Goal: Task Accomplishment & Management: Manage account settings

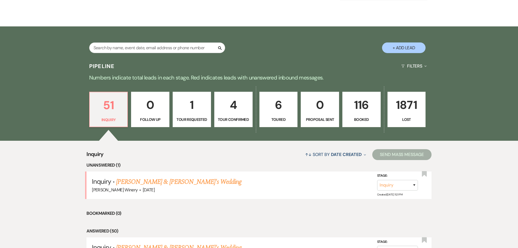
scroll to position [136, 0]
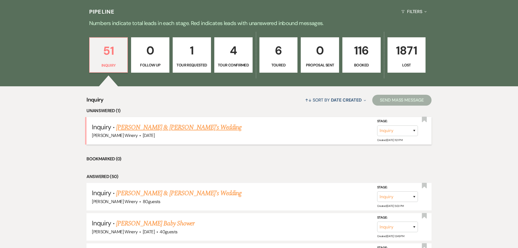
click at [190, 126] on link "[PERSON_NAME] & [PERSON_NAME]'s Wedding" at bounding box center [179, 127] width 126 height 10
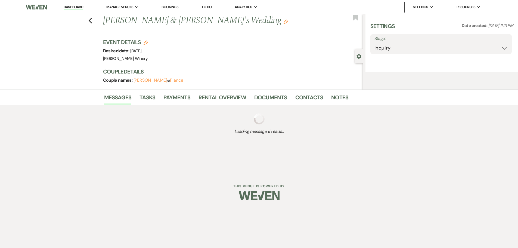
select select "5"
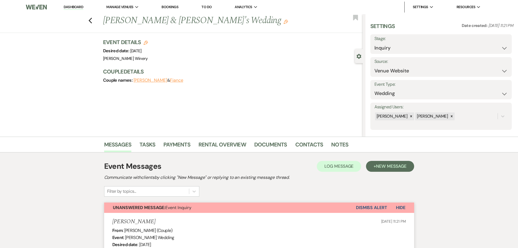
click at [80, 8] on link "Dashboard" at bounding box center [74, 7] width 20 height 5
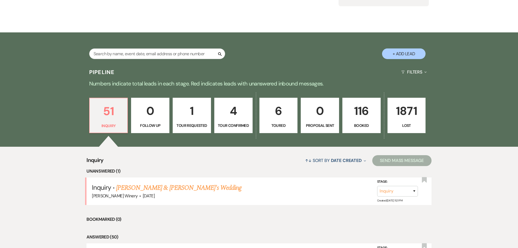
scroll to position [82, 0]
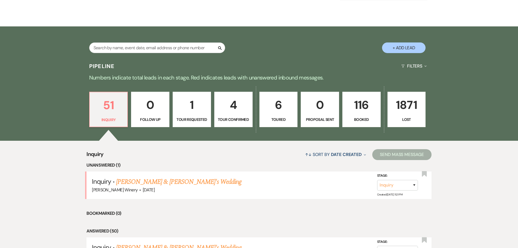
click at [355, 114] on p "116" at bounding box center [361, 105] width 31 height 18
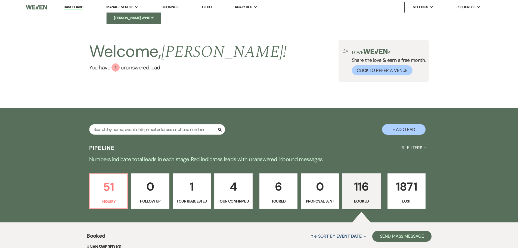
click at [133, 16] on li "[PERSON_NAME] Winery" at bounding box center [133, 17] width 49 height 5
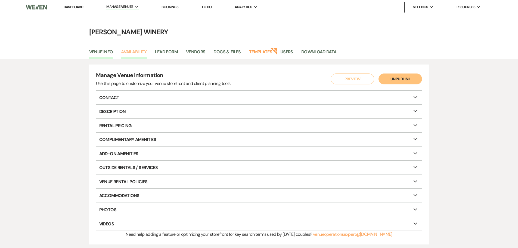
click at [139, 48] on link "Availability" at bounding box center [134, 53] width 26 height 10
select select "3"
select select "2026"
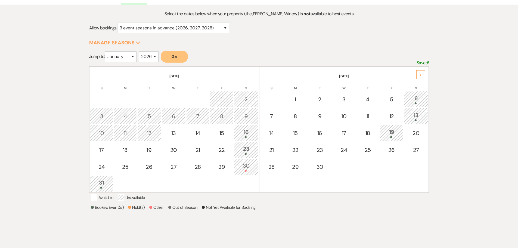
scroll to position [54, 0]
click at [416, 117] on div "13" at bounding box center [416, 116] width 18 height 10
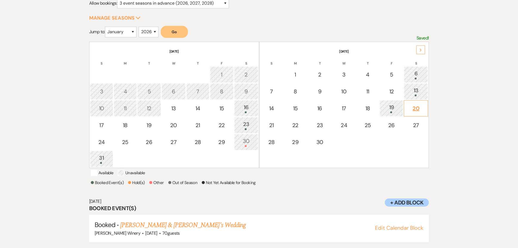
scroll to position [91, 0]
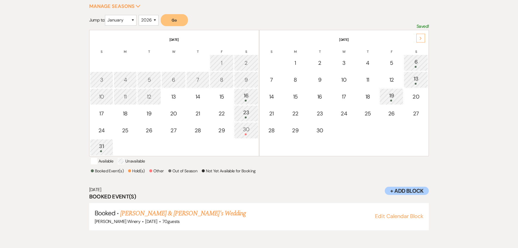
click at [416, 65] on div "6" at bounding box center [416, 63] width 18 height 10
click at [395, 99] on div "19" at bounding box center [392, 96] width 18 height 10
click at [392, 97] on div "19" at bounding box center [392, 96] width 18 height 10
click at [414, 84] on div at bounding box center [416, 84] width 18 height 2
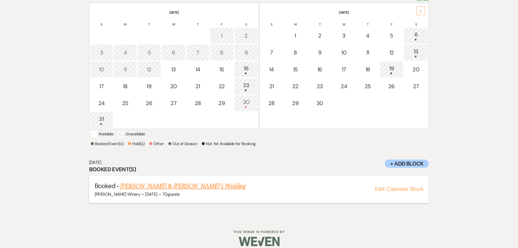
click at [185, 191] on link "Emilee Gowrie & Fiance's Wedding" at bounding box center [183, 186] width 126 height 10
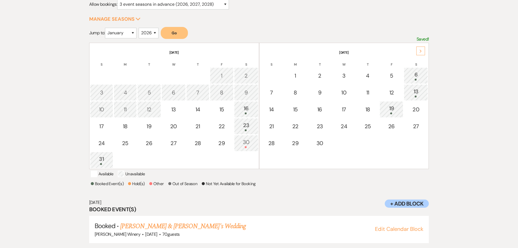
scroll to position [77, 0]
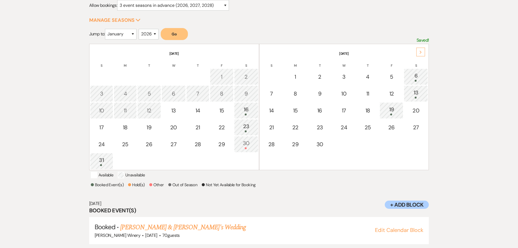
click at [249, 109] on div "16" at bounding box center [246, 110] width 18 height 10
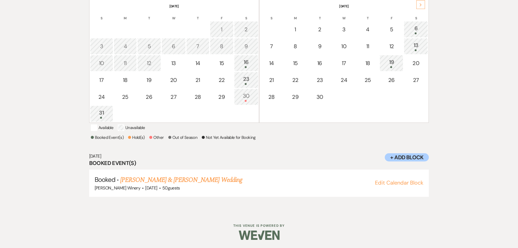
scroll to position [131, 0]
click at [216, 180] on link "[PERSON_NAME] & [PERSON_NAME] Wedding" at bounding box center [181, 180] width 122 height 10
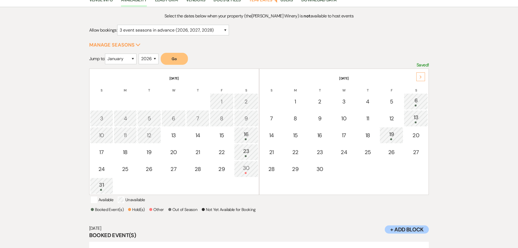
scroll to position [54, 0]
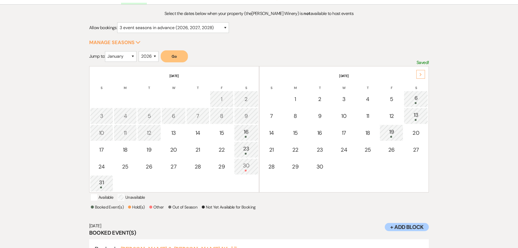
click at [247, 150] on div "23" at bounding box center [246, 149] width 18 height 10
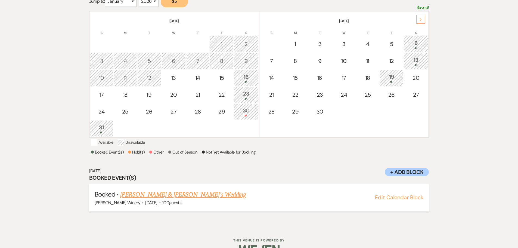
scroll to position [118, 0]
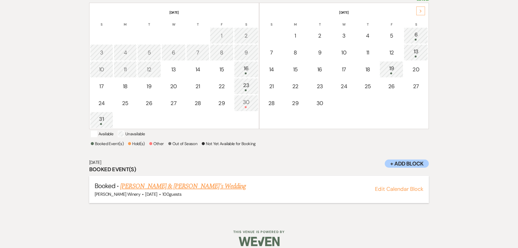
click at [191, 191] on link "Elizabeth Morisseau & Fiance's Wedding" at bounding box center [183, 186] width 126 height 10
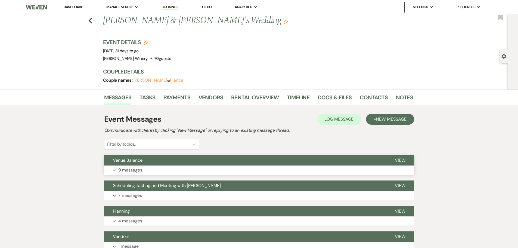
click at [179, 163] on button "Venue Balance" at bounding box center [245, 160] width 282 height 10
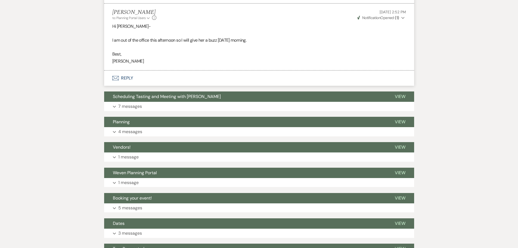
scroll to position [625, 0]
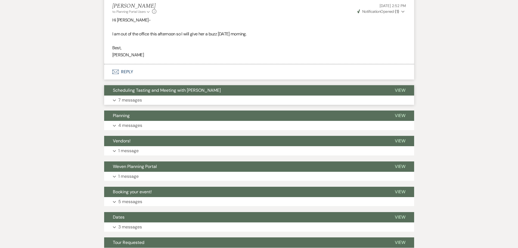
click at [143, 99] on button "Expand 7 messages" at bounding box center [259, 99] width 310 height 9
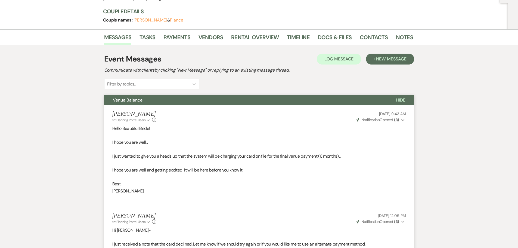
scroll to position [0, 0]
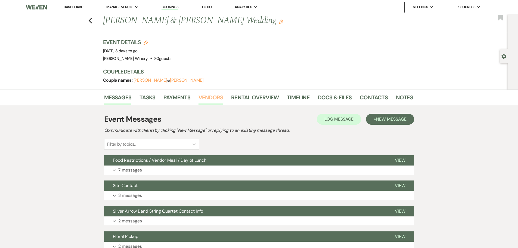
click at [210, 98] on link "Vendors" at bounding box center [210, 99] width 24 height 12
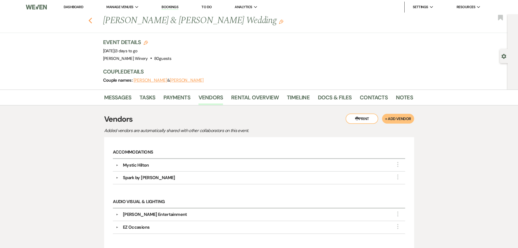
click at [92, 19] on use "button" at bounding box center [90, 21] width 4 height 6
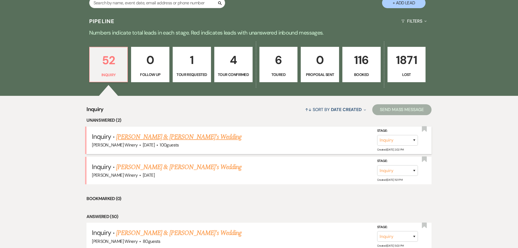
scroll to position [136, 0]
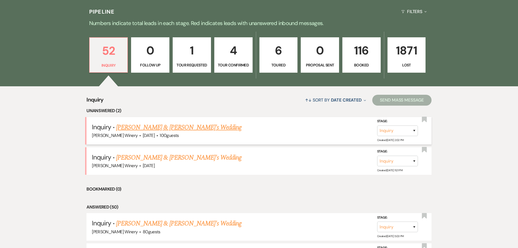
click at [175, 127] on link "[PERSON_NAME] & [PERSON_NAME]'s Wedding" at bounding box center [179, 127] width 126 height 10
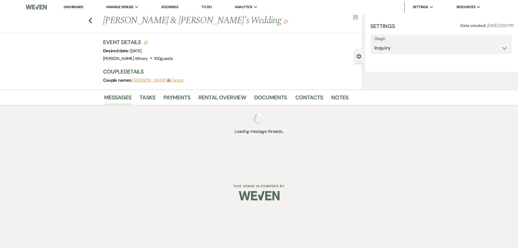
select select "5"
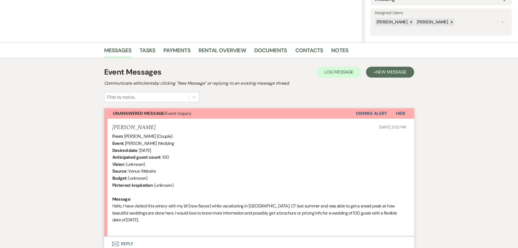
scroll to position [86, 0]
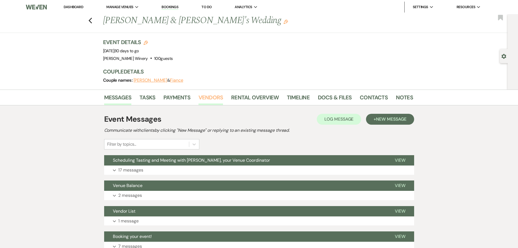
click at [210, 95] on link "Vendors" at bounding box center [210, 99] width 24 height 12
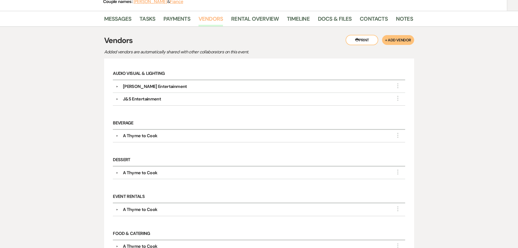
scroll to position [82, 0]
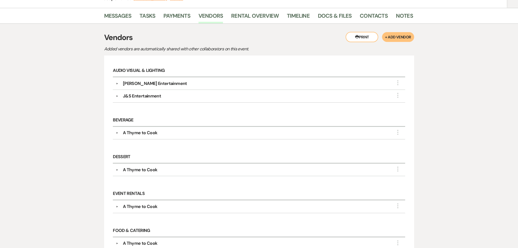
click at [142, 94] on div "J&S Entertainment" at bounding box center [142, 96] width 38 height 7
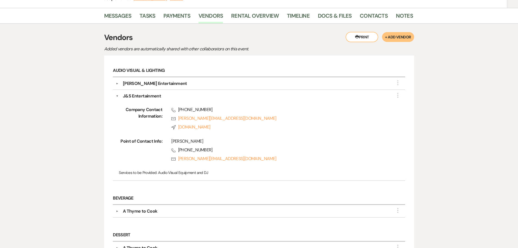
click at [143, 85] on div "[PERSON_NAME] Entertainment" at bounding box center [155, 83] width 64 height 7
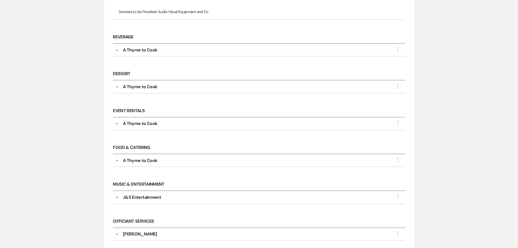
scroll to position [299, 0]
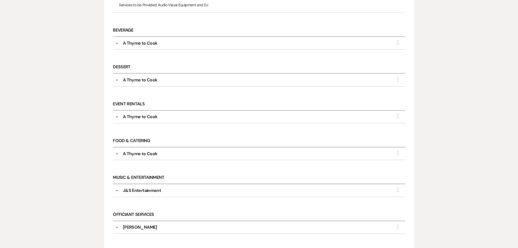
click at [136, 117] on div "A Thyme to Cook" at bounding box center [140, 116] width 34 height 7
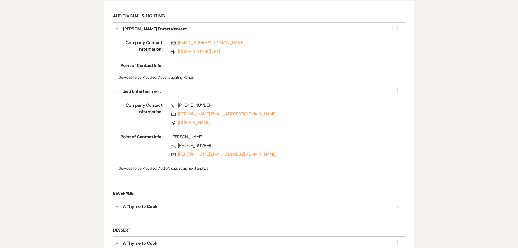
scroll to position [0, 0]
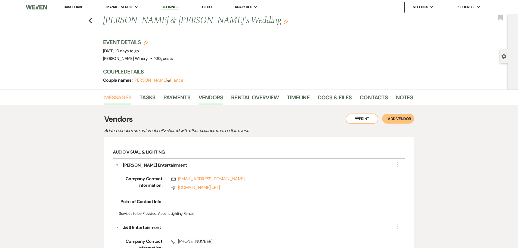
click at [116, 97] on link "Messages" at bounding box center [117, 99] width 27 height 12
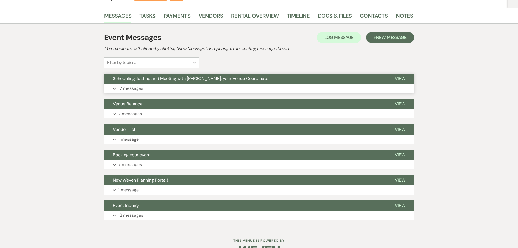
click at [142, 82] on button "Scheduling Tasting and Meeting with [PERSON_NAME], your Venue Coordinator" at bounding box center [245, 78] width 282 height 10
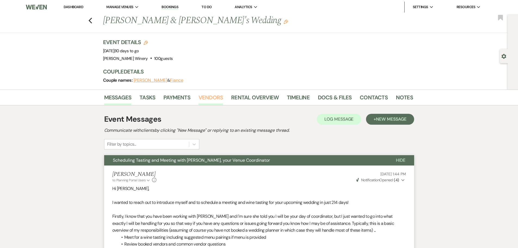
click at [219, 98] on link "Vendors" at bounding box center [210, 99] width 24 height 12
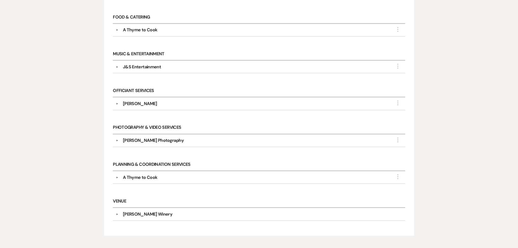
scroll to position [299, 0]
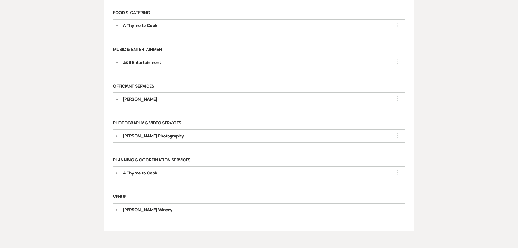
click at [146, 99] on div "Eloise Hazelwood" at bounding box center [140, 99] width 34 height 7
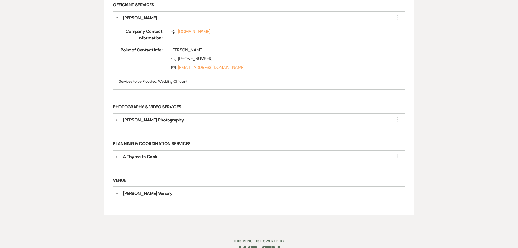
scroll to position [381, 0]
click at [159, 117] on div "Alicia Petitti Photography" at bounding box center [153, 119] width 61 height 7
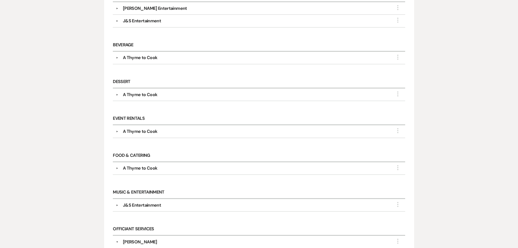
scroll to position [0, 0]
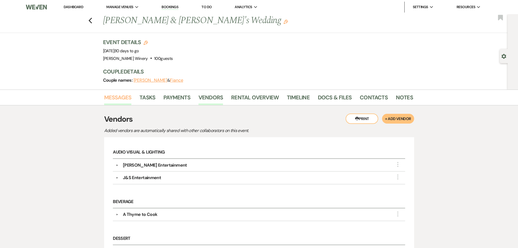
click at [118, 98] on link "Messages" at bounding box center [117, 99] width 27 height 12
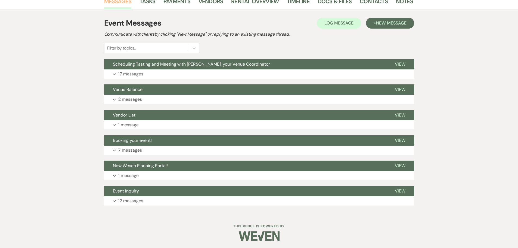
scroll to position [97, 0]
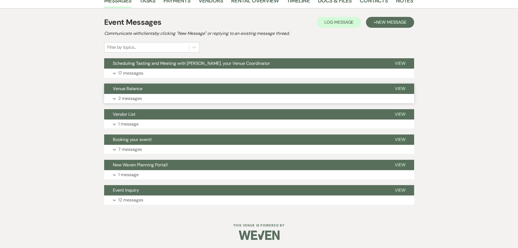
click at [134, 97] on p "2 messages" at bounding box center [130, 98] width 24 height 7
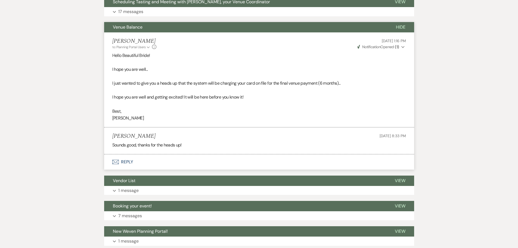
scroll to position [70, 0]
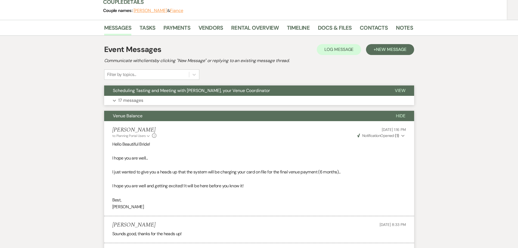
click at [134, 100] on p "17 messages" at bounding box center [130, 100] width 25 height 7
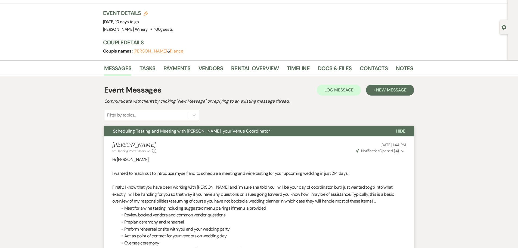
scroll to position [0, 0]
